Goal: Task Accomplishment & Management: Complete application form

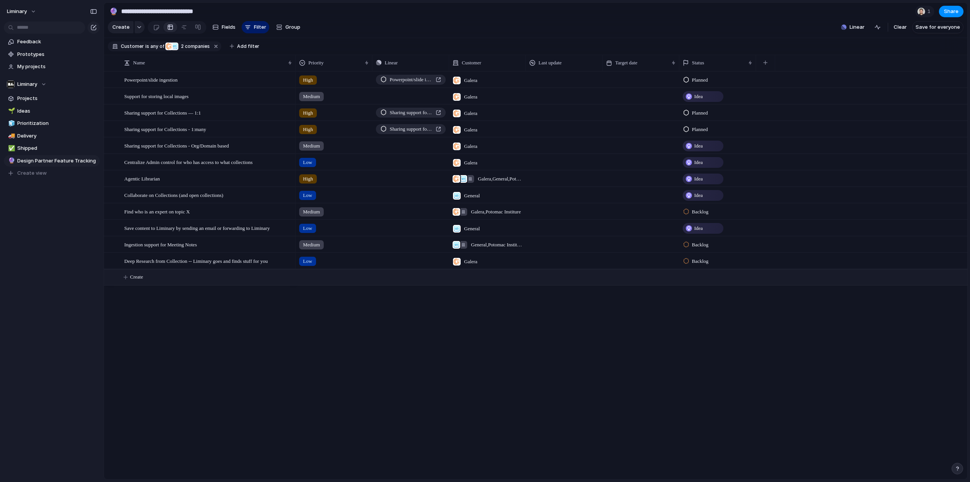
click at [151, 281] on button "Create" at bounding box center [545, 278] width 867 height 16
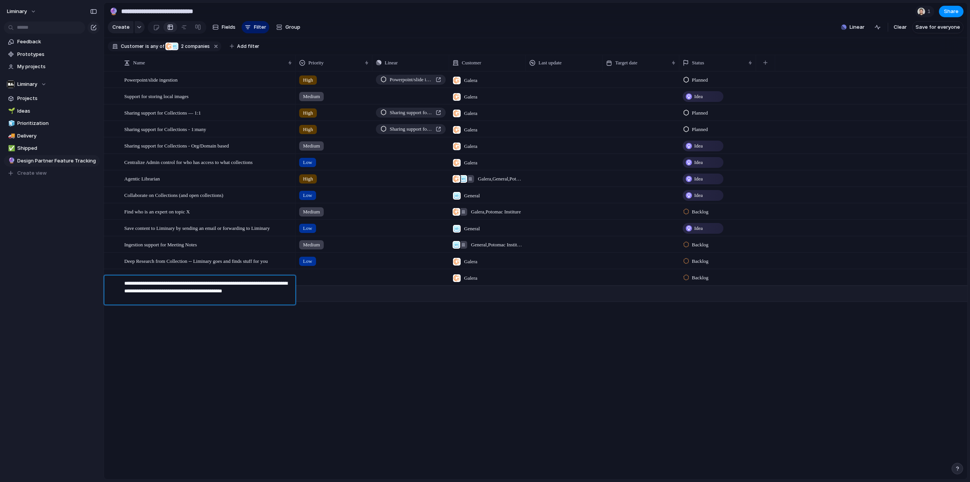
type textarea "**********"
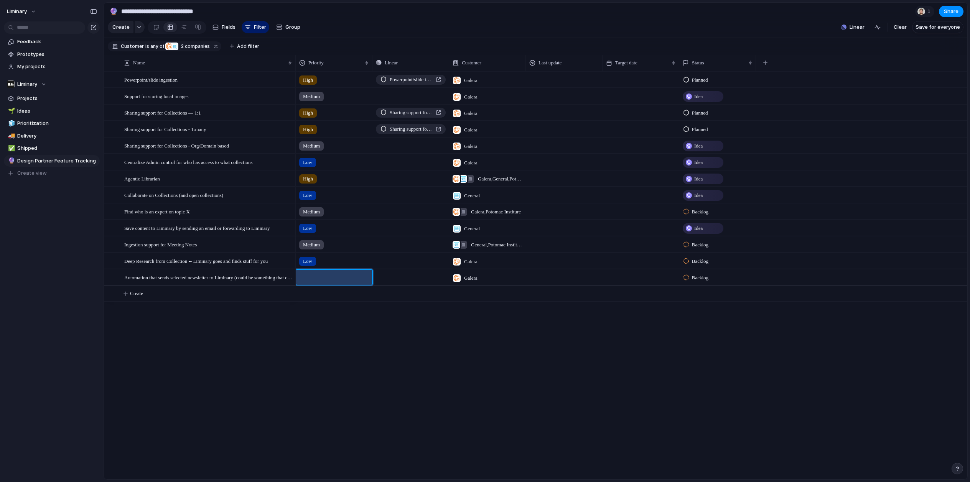
click at [345, 282] on div at bounding box center [334, 276] width 76 height 13
click at [316, 349] on li "Low" at bounding box center [329, 354] width 62 height 13
click at [495, 276] on div "Galera" at bounding box center [487, 276] width 76 height 13
click at [491, 279] on div "Potomac Institure Galera General" at bounding box center [485, 241] width 970 height 482
click at [488, 283] on div "Galera" at bounding box center [487, 276] width 76 height 13
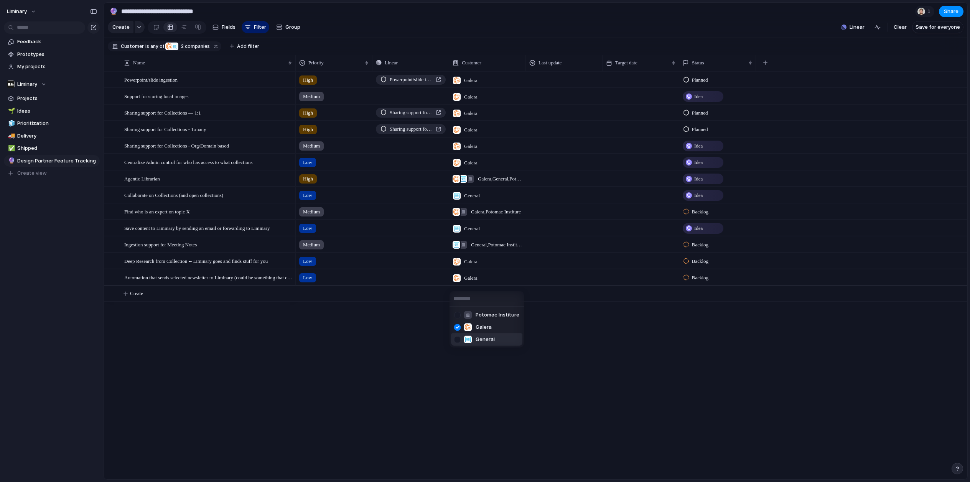
click at [456, 328] on div at bounding box center [457, 327] width 13 height 13
click at [452, 342] on div at bounding box center [457, 339] width 13 height 13
click at [409, 387] on div "Potomac Institure Galera General" at bounding box center [485, 241] width 970 height 482
click at [478, 269] on div "Galera" at bounding box center [487, 261] width 77 height 16
click at [459, 298] on div at bounding box center [457, 298] width 13 height 13
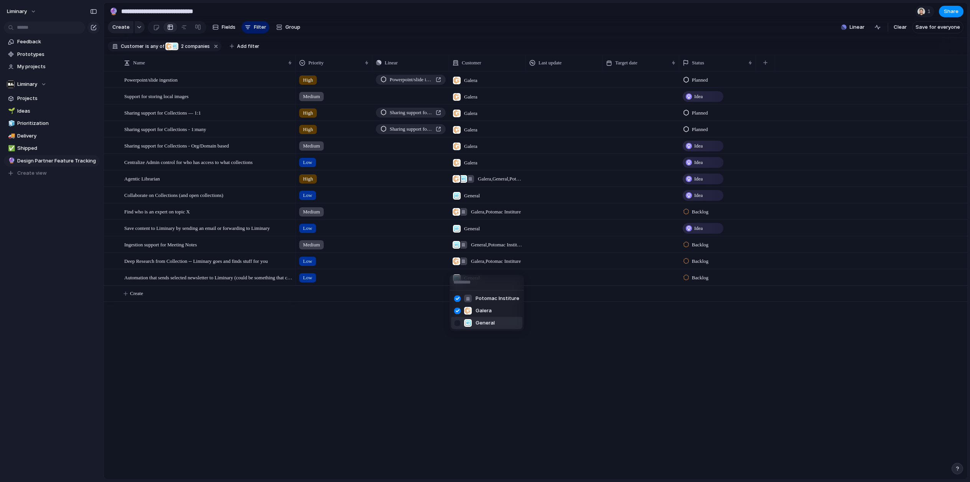
click at [459, 321] on div at bounding box center [457, 323] width 13 height 13
click at [403, 360] on div "Potomac Institure Galera General" at bounding box center [485, 241] width 970 height 482
